Goal: Information Seeking & Learning: Check status

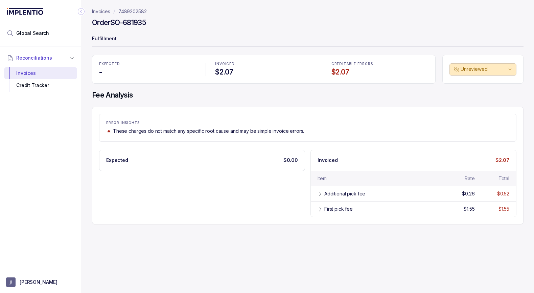
click at [129, 12] on p "7489202582" at bounding box center [132, 11] width 28 height 7
click at [131, 12] on p "7489202582" at bounding box center [132, 11] width 28 height 7
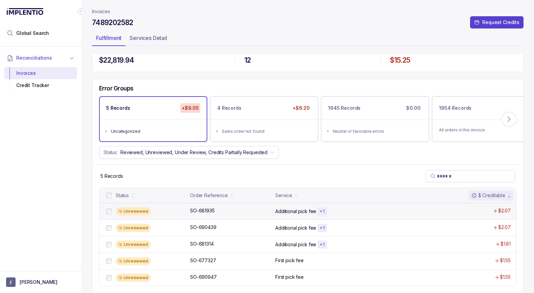
scroll to position [11, 0]
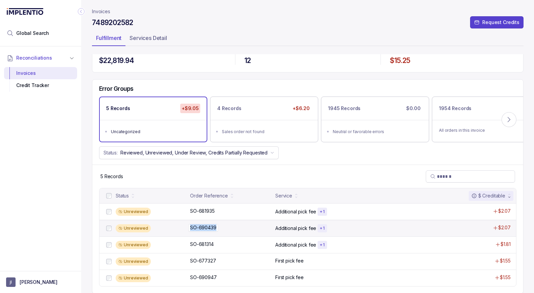
drag, startPoint x: 219, startPoint y: 225, endPoint x: 216, endPoint y: 227, distance: 3.5
click at [216, 227] on div "SO-690439 SO-690439" at bounding box center [230, 227] width 81 height 7
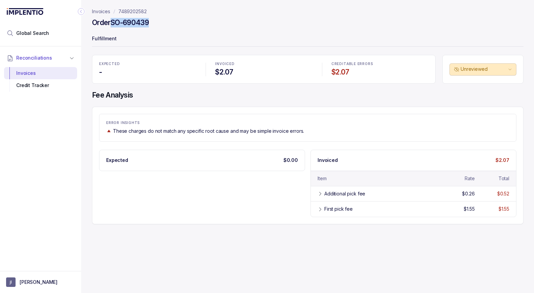
drag, startPoint x: 111, startPoint y: 22, endPoint x: 164, endPoint y: 22, distance: 52.5
click at [164, 22] on div "Order SO-690439" at bounding box center [308, 24] width 432 height 12
copy h4 "SO-690439"
click at [123, 9] on p "7489202582" at bounding box center [132, 11] width 28 height 7
click at [128, 10] on p "7489202582" at bounding box center [132, 11] width 28 height 7
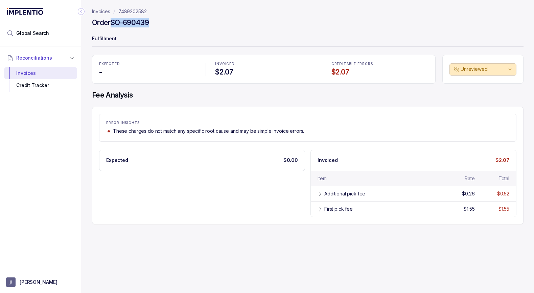
click at [132, 10] on p "7489202582" at bounding box center [132, 11] width 28 height 7
click at [134, 11] on p "7489202582" at bounding box center [132, 11] width 28 height 7
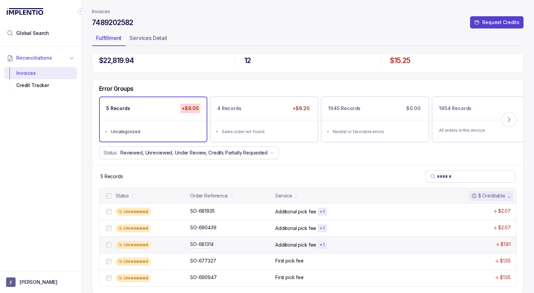
click at [207, 244] on p "SO-681314" at bounding box center [202, 243] width 27 height 7
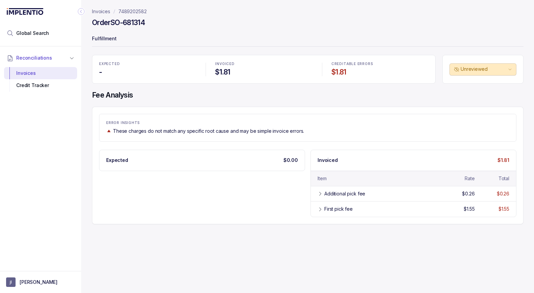
drag, startPoint x: 113, startPoint y: 20, endPoint x: 173, endPoint y: 24, distance: 60.0
click at [173, 24] on div "Order SO-681314" at bounding box center [308, 24] width 432 height 12
copy h4 "SO-681314"
click at [131, 12] on p "7489202582" at bounding box center [132, 11] width 28 height 7
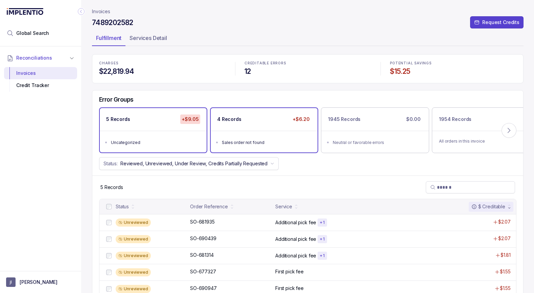
click at [280, 130] on div "4 Records +$6.20" at bounding box center [264, 119] width 107 height 23
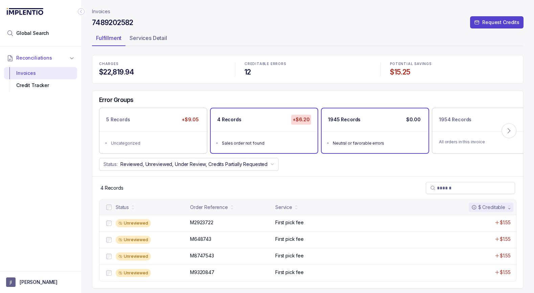
click at [330, 129] on div "1945 Records $0.00" at bounding box center [375, 119] width 107 height 23
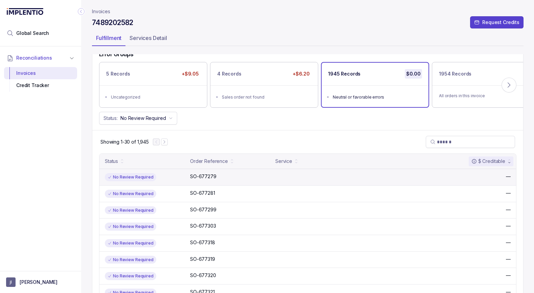
scroll to position [47, 0]
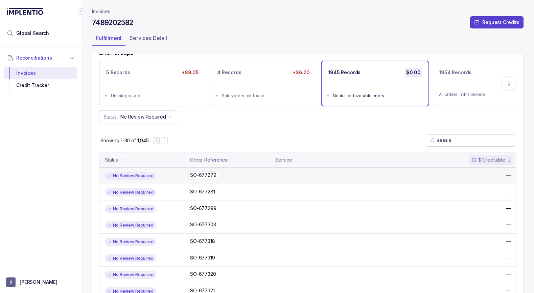
drag, startPoint x: 189, startPoint y: 173, endPoint x: 216, endPoint y: 175, distance: 26.4
click at [216, 175] on div "No Review Required SO-677279 SO-677279 —" at bounding box center [308, 175] width 417 height 17
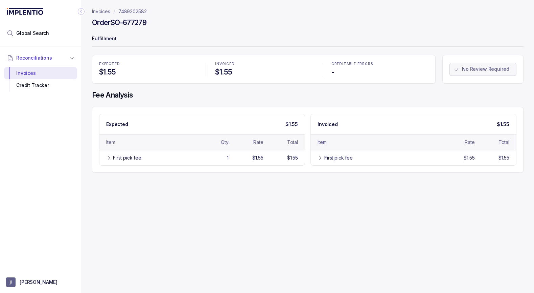
drag, startPoint x: 114, startPoint y: 21, endPoint x: 151, endPoint y: 20, distance: 36.6
click at [151, 20] on div "Order SO-677279" at bounding box center [308, 24] width 432 height 12
copy h4 "SO-677279"
click at [96, 11] on p "Invoices" at bounding box center [101, 11] width 18 height 7
click at [98, 10] on p "Invoices" at bounding box center [101, 11] width 18 height 7
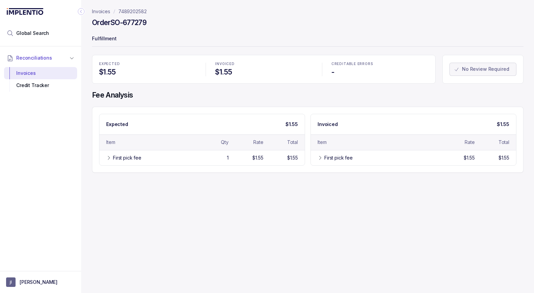
click at [102, 8] on p "Invoices" at bounding box center [101, 11] width 18 height 7
click at [27, 70] on div "Invoices" at bounding box center [40, 73] width 62 height 12
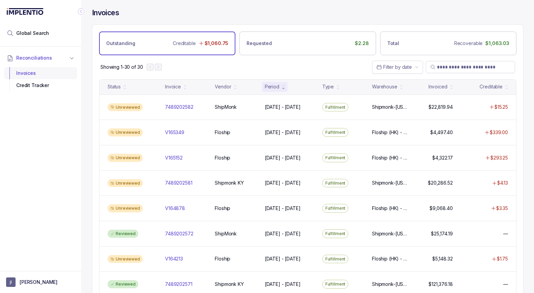
click at [37, 73] on div "Invoices" at bounding box center [40, 73] width 62 height 12
